Goal: Task Accomplishment & Management: Manage account settings

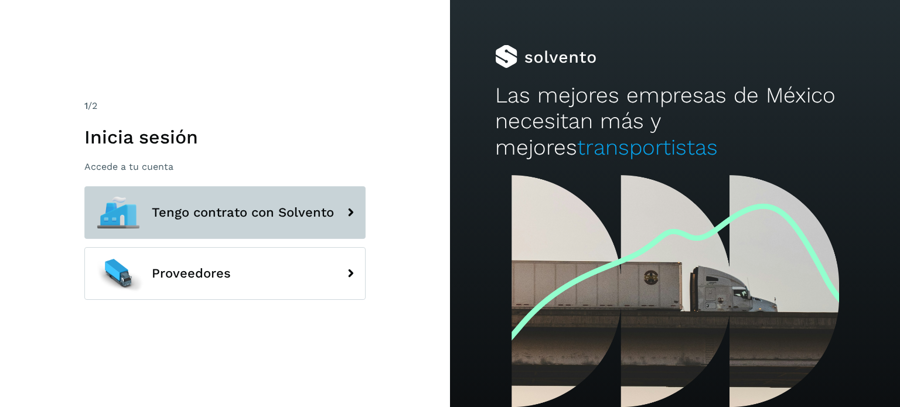
click at [170, 217] on span "Tengo contrato con Solvento" at bounding box center [243, 213] width 182 height 14
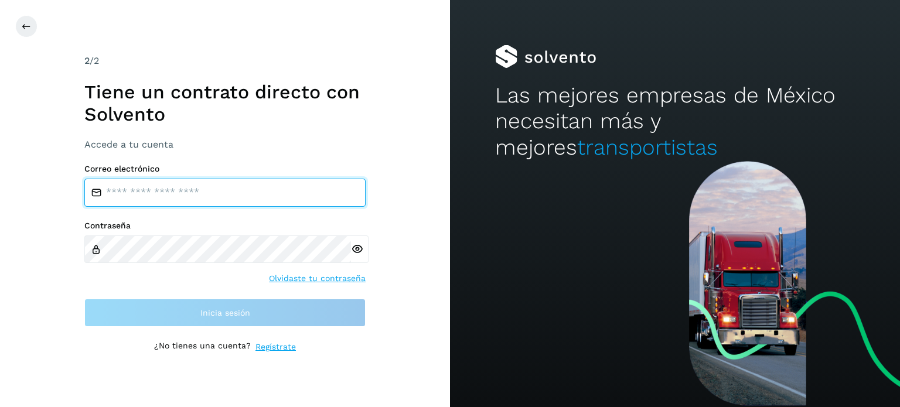
type input "**********"
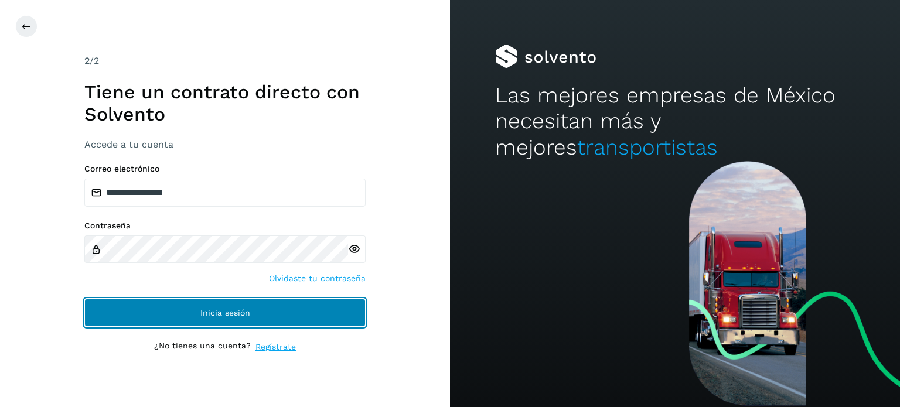
click at [214, 315] on span "Inicia sesión" at bounding box center [225, 313] width 50 height 8
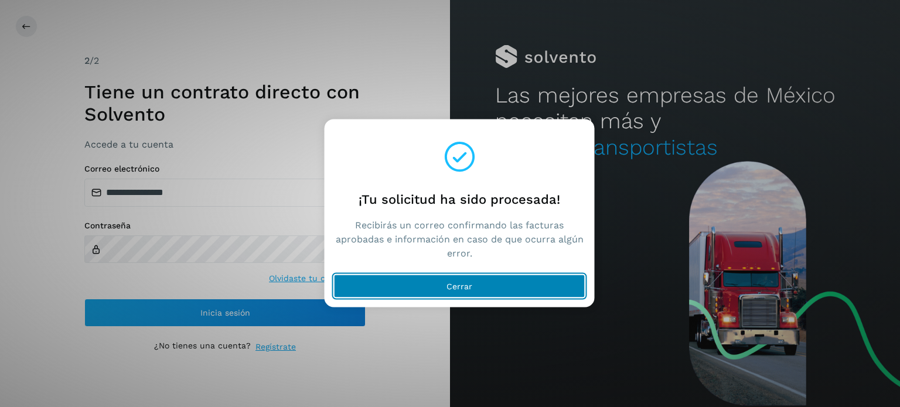
click at [487, 285] on button "Cerrar" at bounding box center [459, 285] width 251 height 23
